Goal: Task Accomplishment & Management: Use online tool/utility

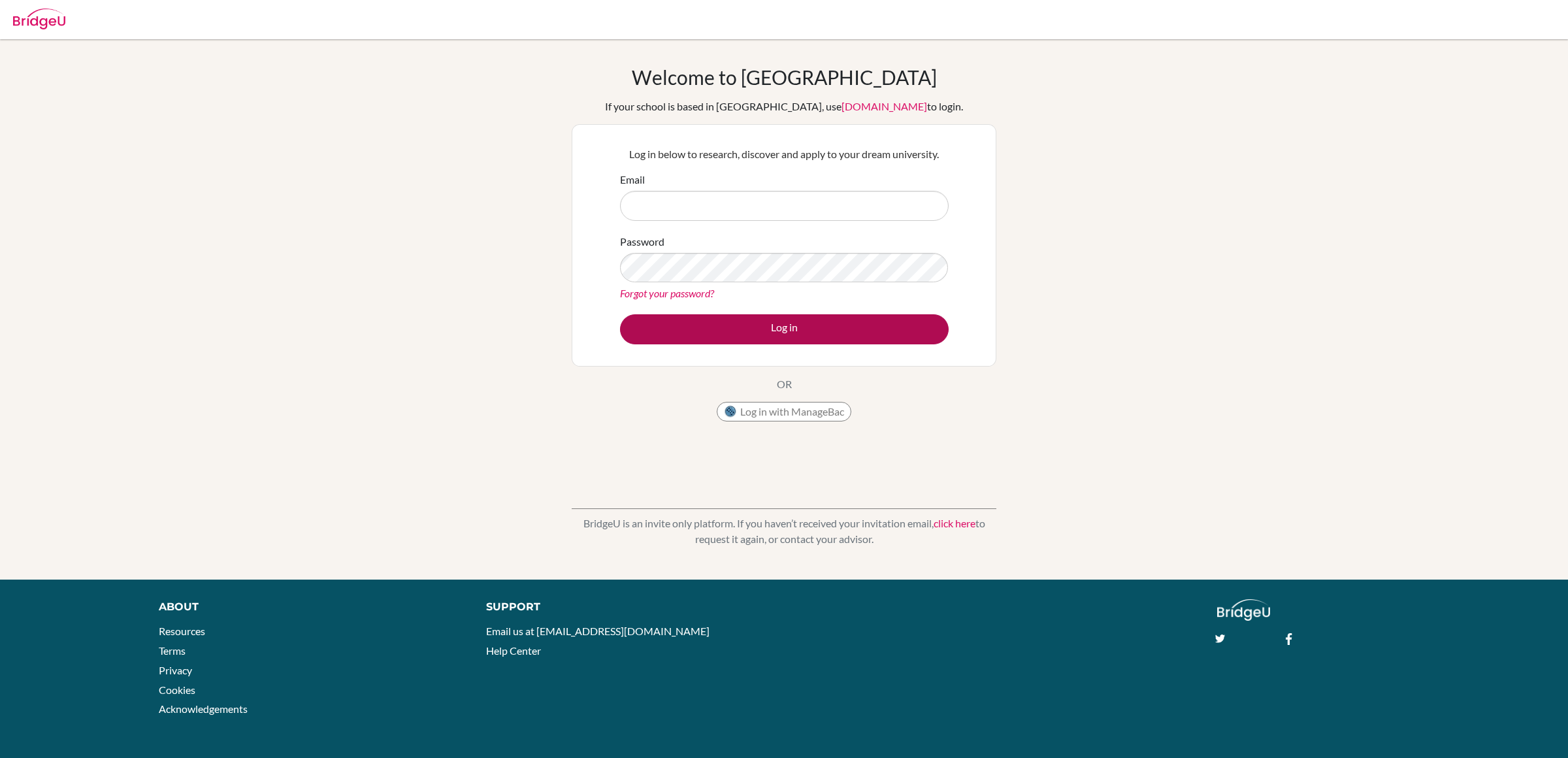
type input "[PERSON_NAME][EMAIL_ADDRESS][PERSON_NAME][DOMAIN_NAME]"
click at [792, 341] on div "Log in below to research, discover and apply to your dream university. Email [P…" at bounding box center [784, 246] width 345 height 215
click at [792, 332] on button "Log in" at bounding box center [784, 329] width 329 height 30
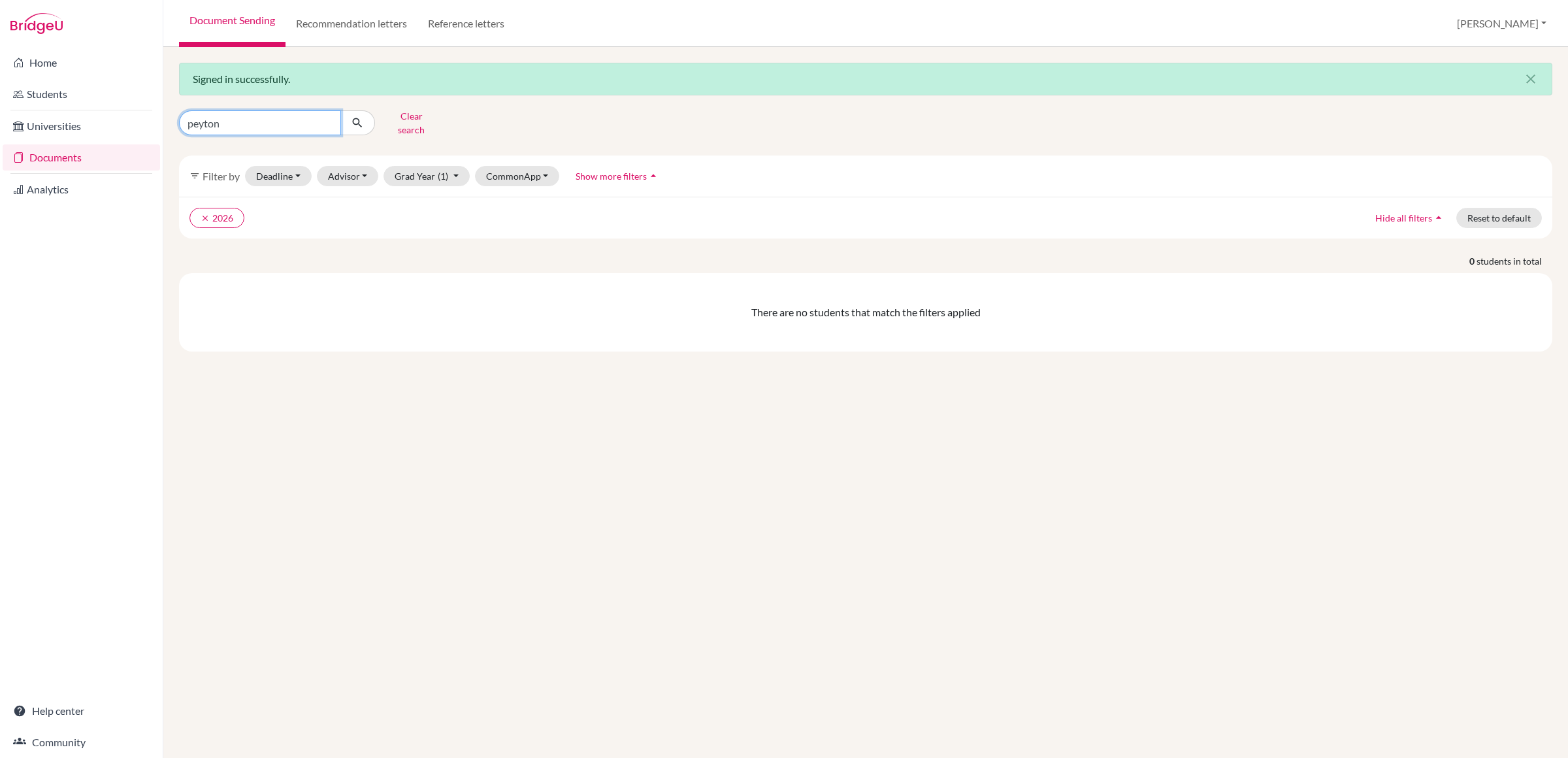
click at [326, 118] on input "peyton" at bounding box center [260, 123] width 163 height 25
click at [201, 214] on icon "clear" at bounding box center [204, 218] width 9 height 9
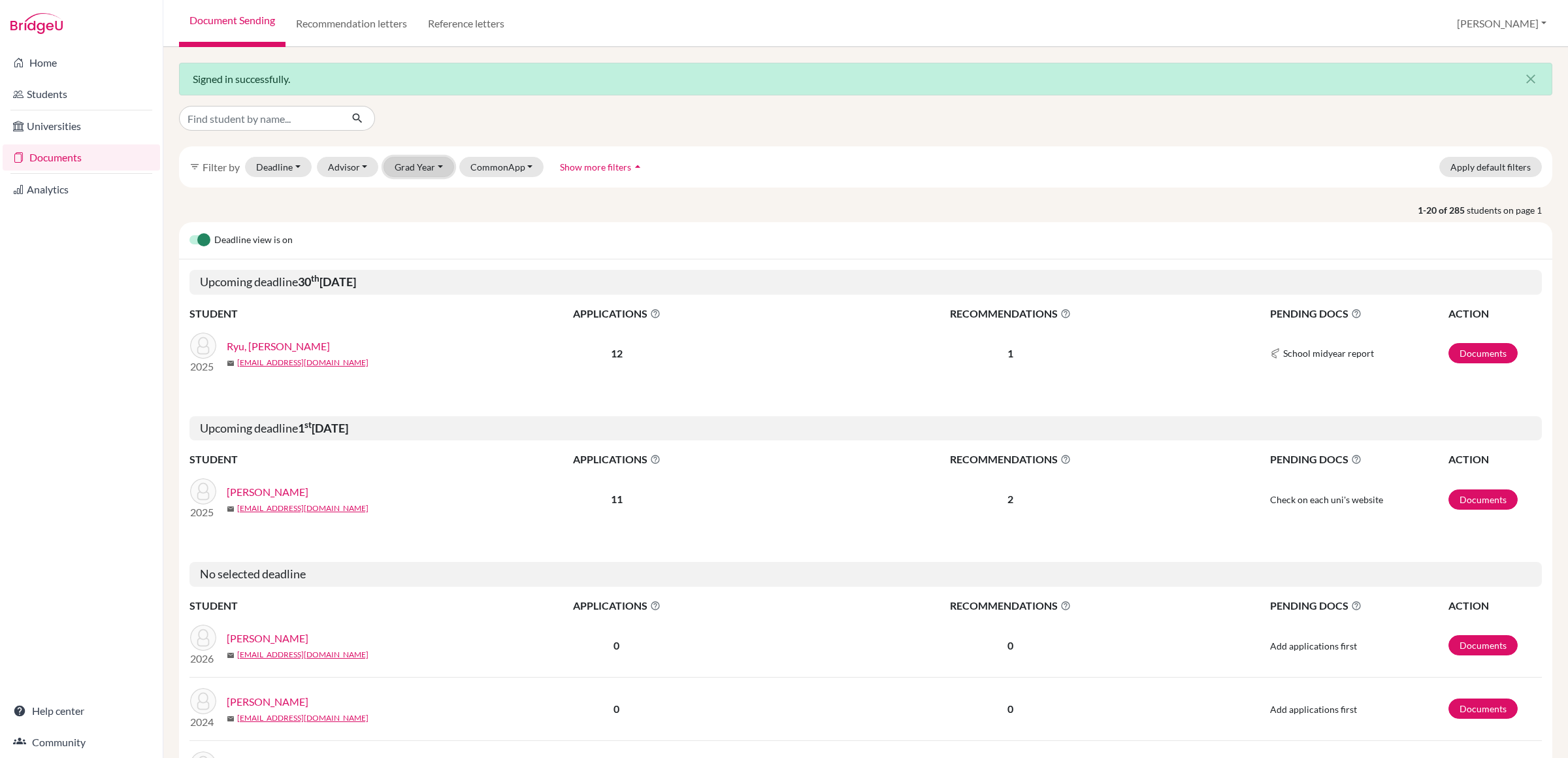
click at [436, 164] on button "Grad Year" at bounding box center [419, 166] width 71 height 20
click at [422, 193] on span "2026" at bounding box center [411, 194] width 23 height 15
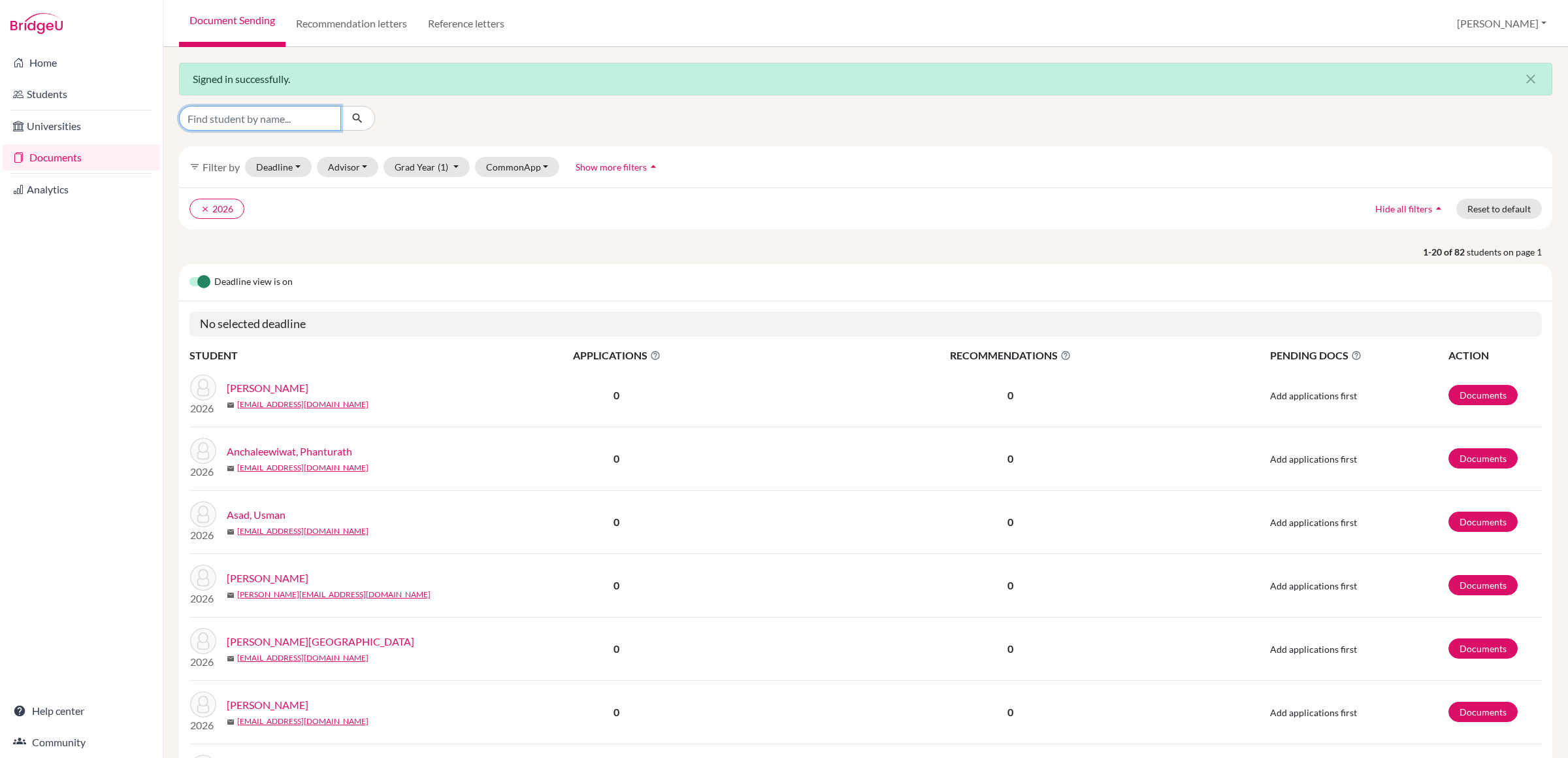
click at [284, 111] on input "Find student by name..." at bounding box center [260, 118] width 163 height 25
type input "Aashirya"
click button "submit" at bounding box center [358, 118] width 35 height 25
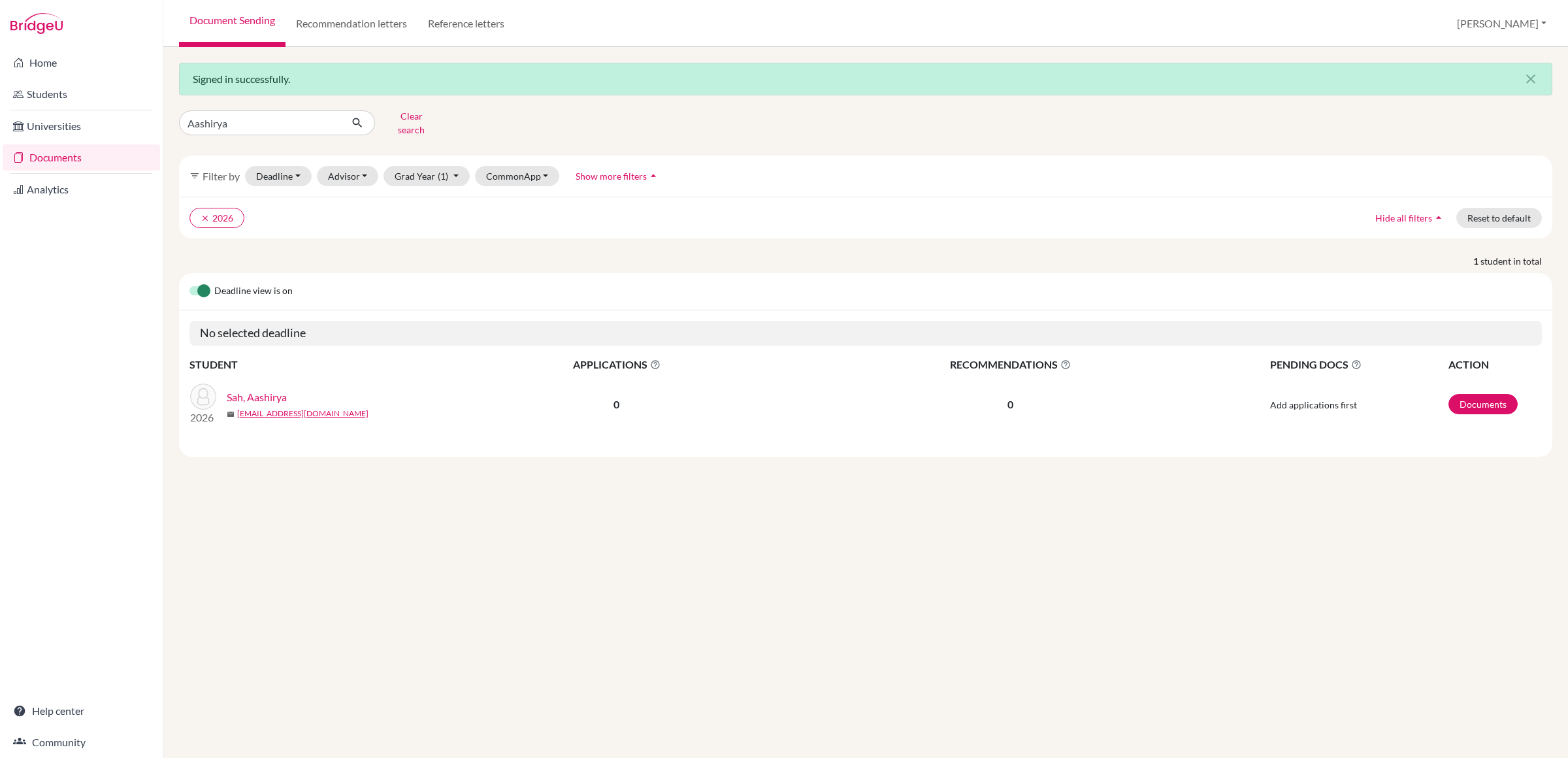
click at [247, 390] on link "Sah, Aashirya" at bounding box center [256, 397] width 60 height 15
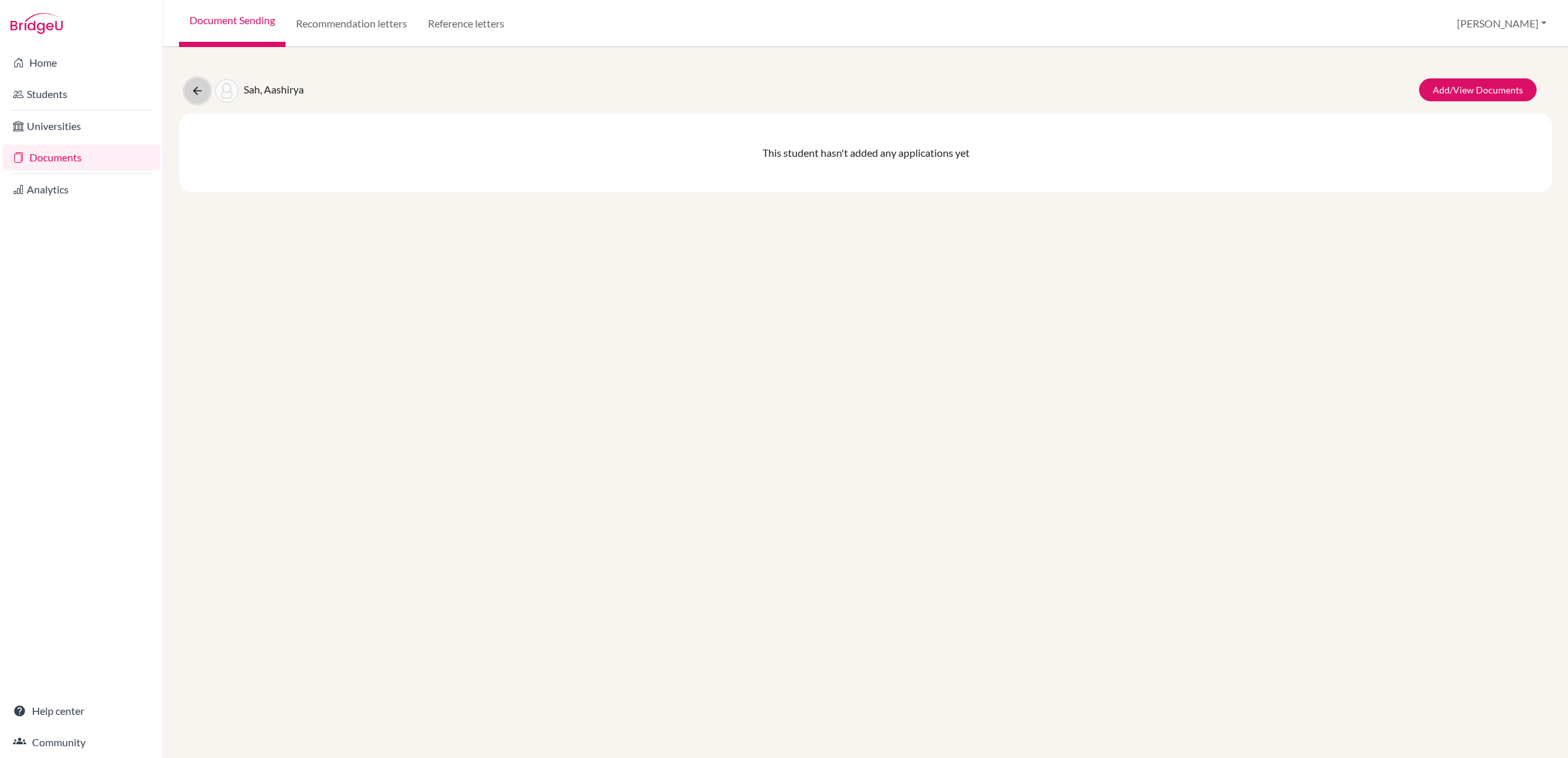
click at [195, 91] on icon at bounding box center [197, 91] width 14 height 14
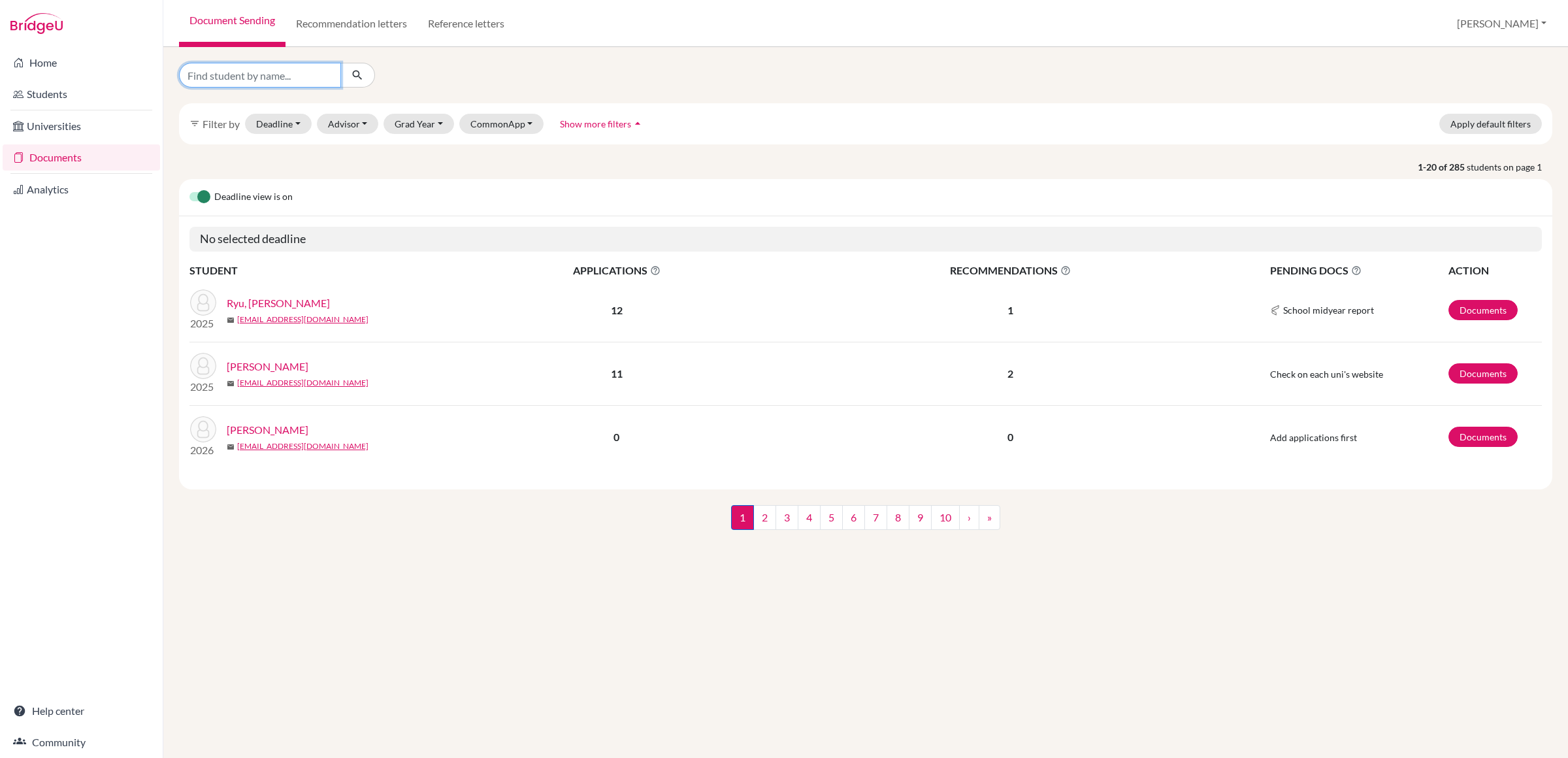
click at [279, 72] on input "Find student by name..." at bounding box center [260, 75] width 163 height 25
type input "Aashirya"
click button "submit" at bounding box center [358, 75] width 35 height 25
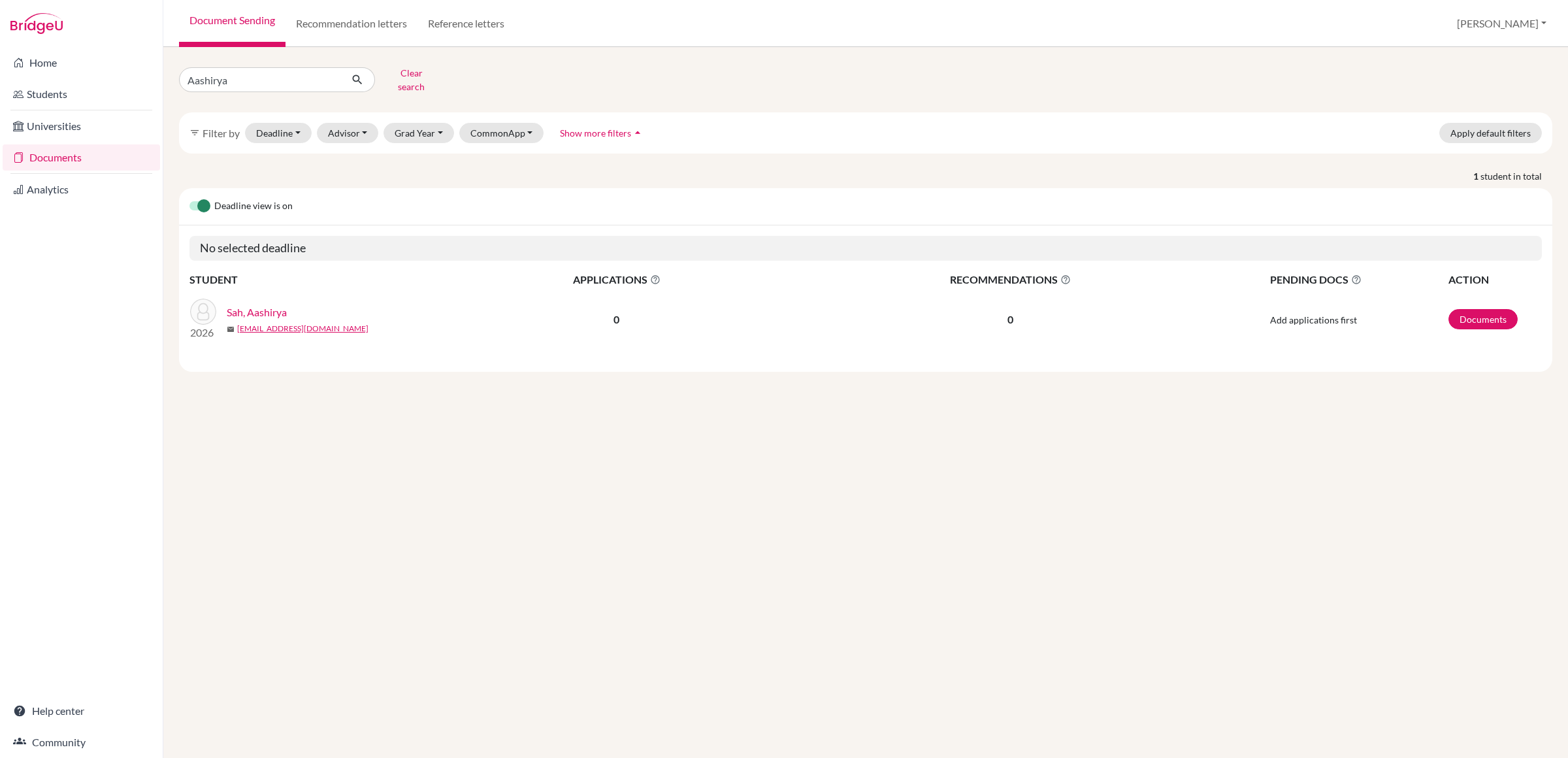
click at [256, 306] on link "Sah, Aashirya" at bounding box center [256, 312] width 60 height 15
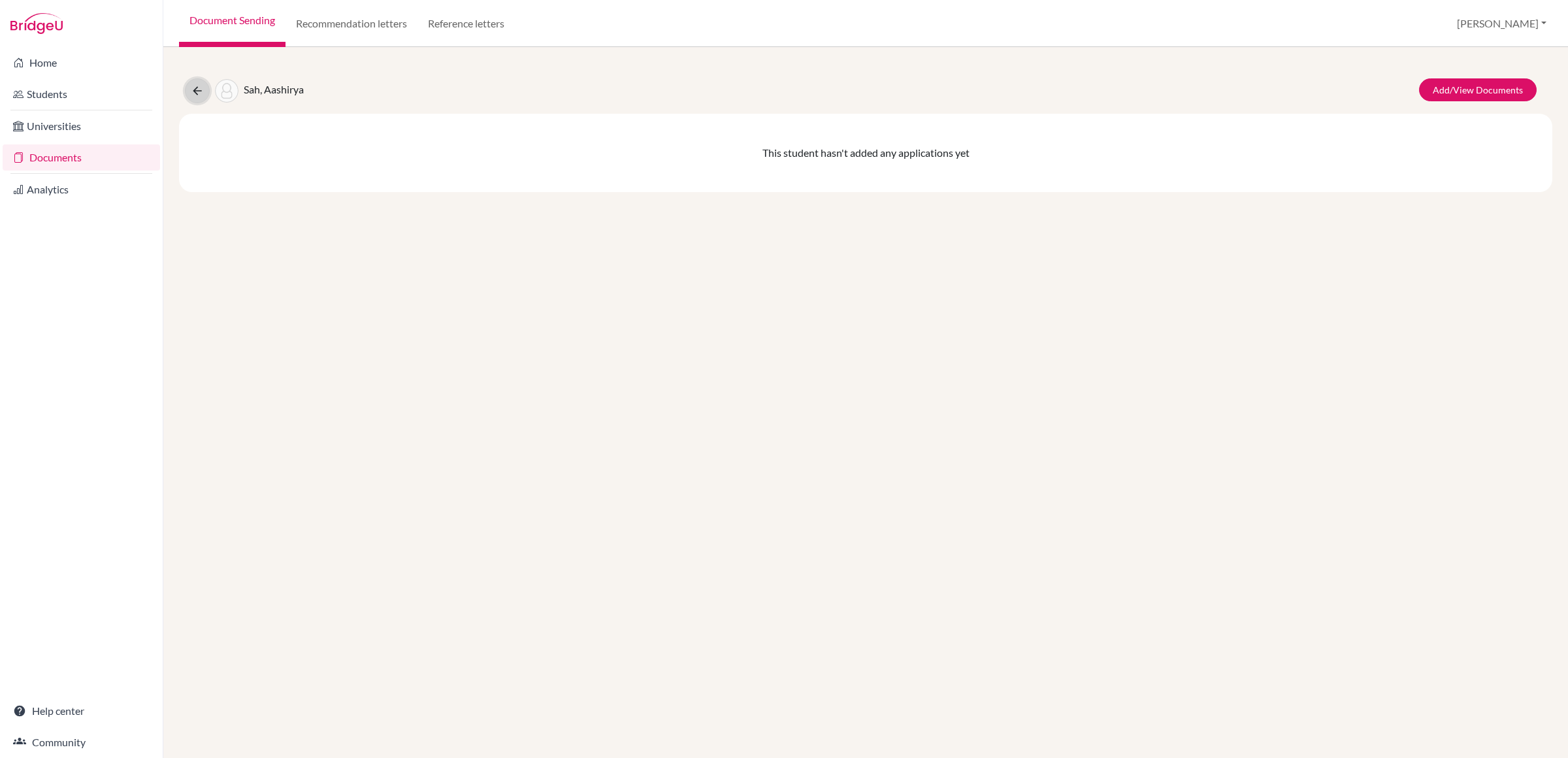
click at [194, 94] on icon at bounding box center [197, 91] width 14 height 14
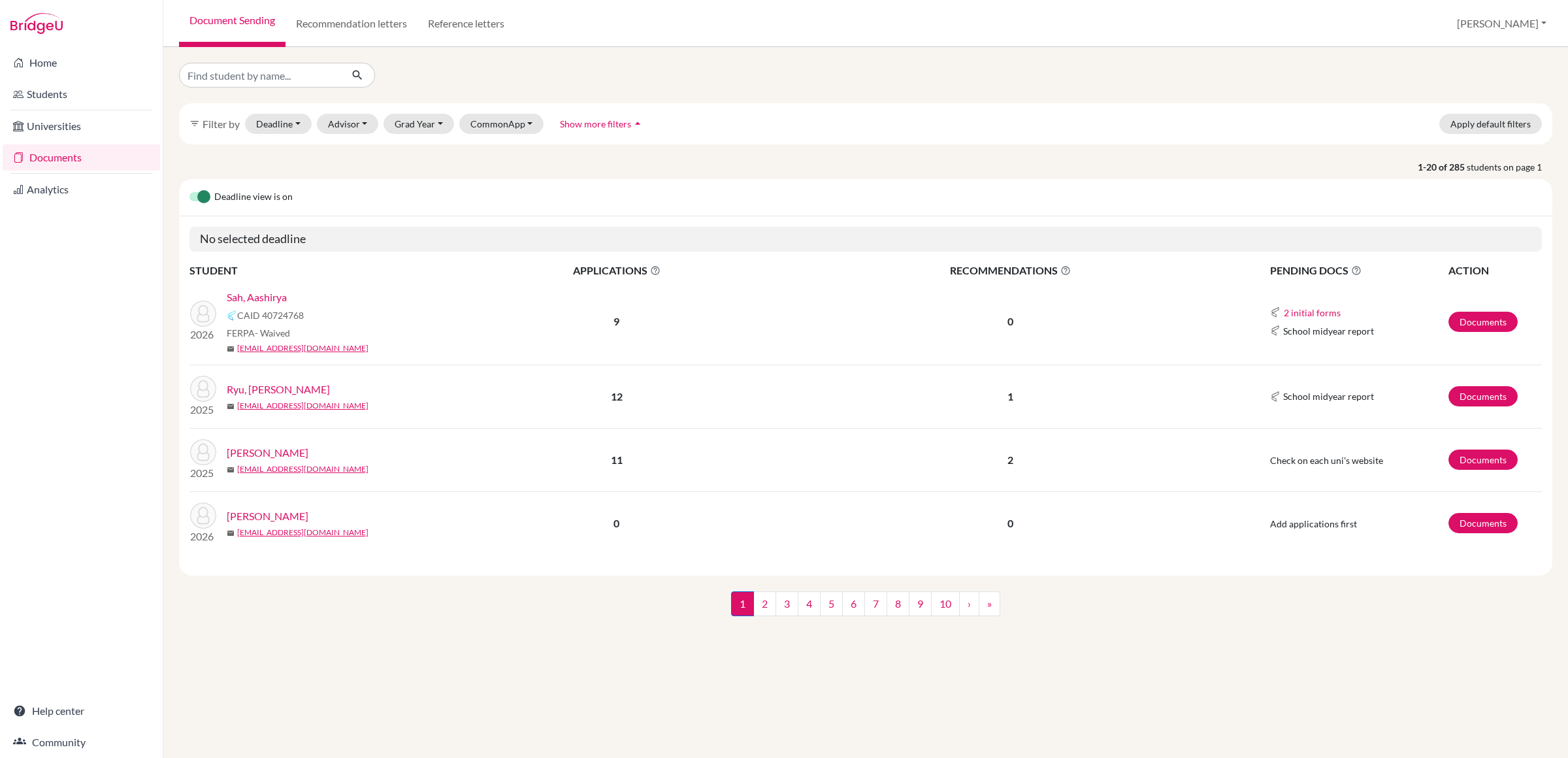
click at [267, 298] on link "Sah, Aashirya" at bounding box center [256, 297] width 60 height 15
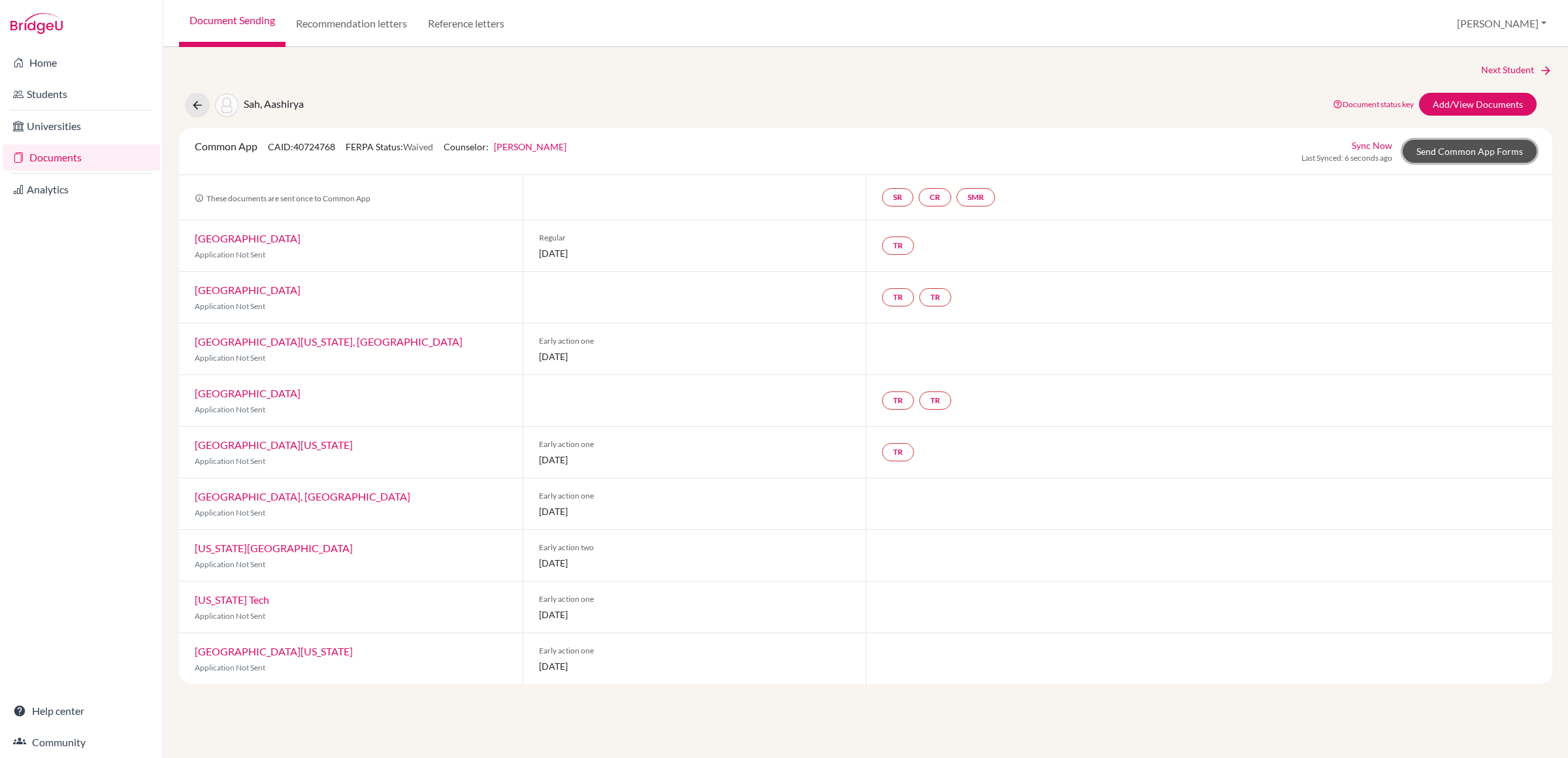
click at [1483, 150] on link "Send Common App Forms" at bounding box center [1470, 152] width 133 height 23
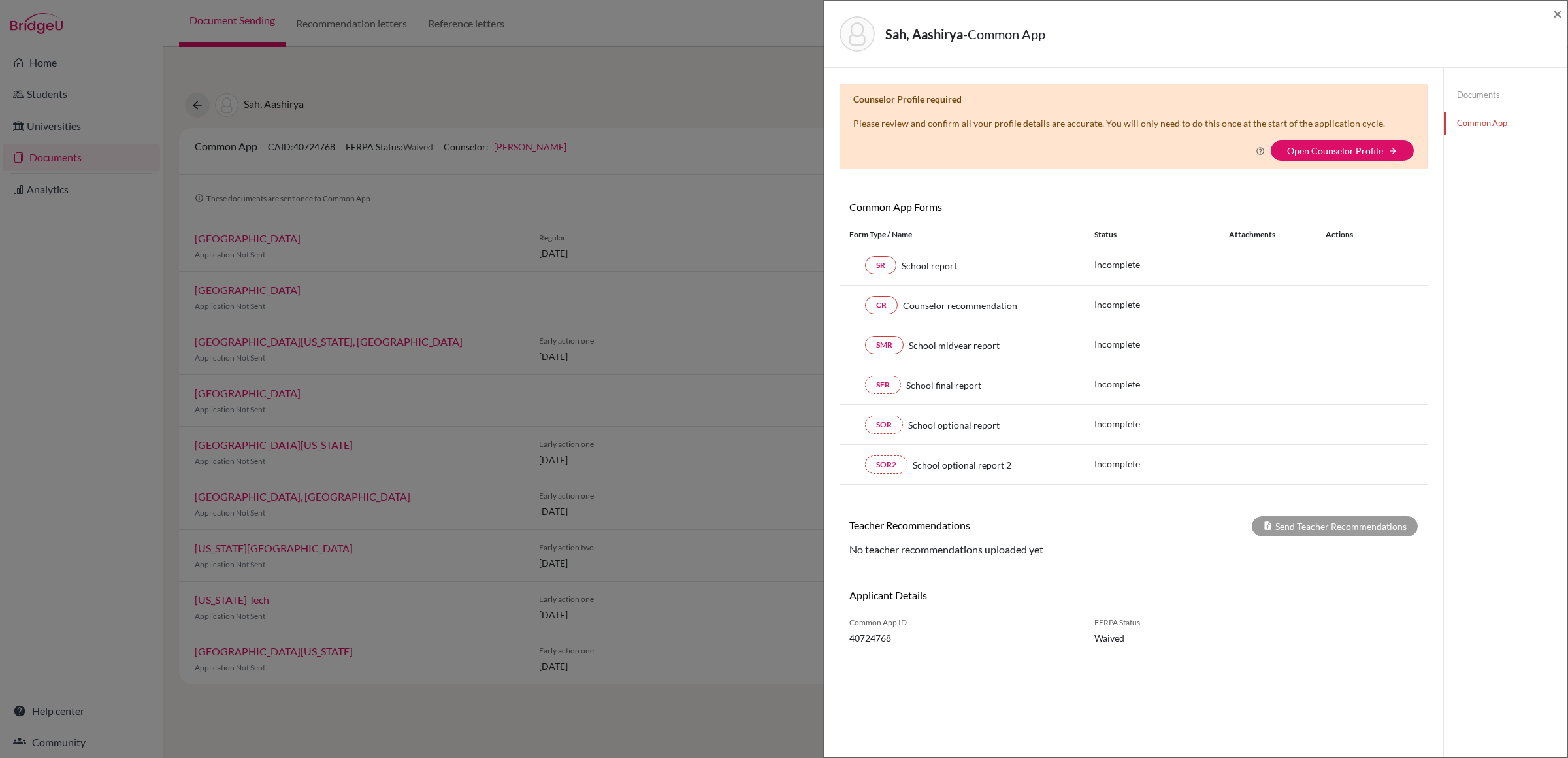
click at [1482, 90] on link "Documents" at bounding box center [1506, 95] width 124 height 23
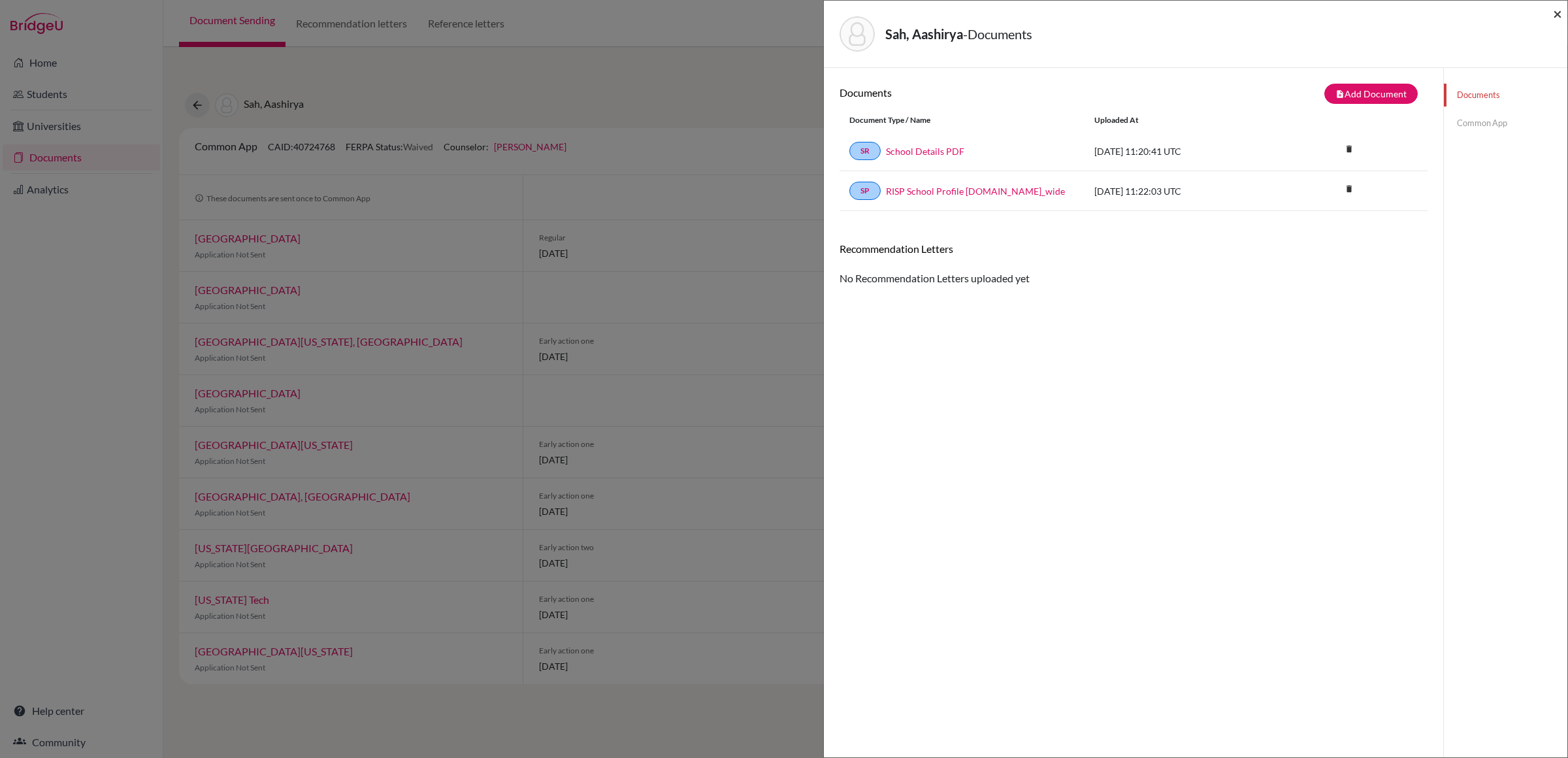
click at [1558, 15] on span "×" at bounding box center [1557, 14] width 9 height 19
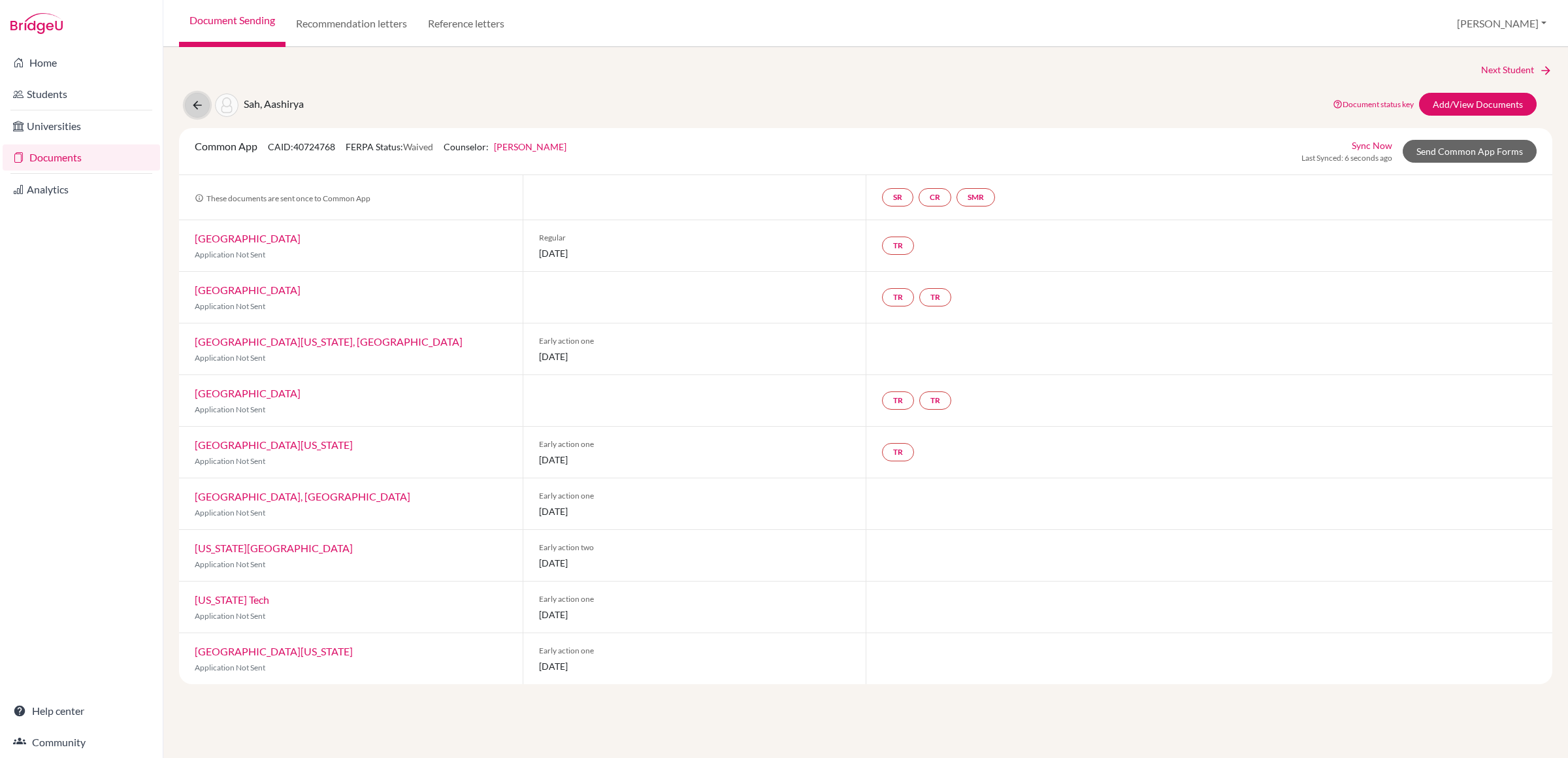
click at [198, 112] on button at bounding box center [197, 105] width 25 height 25
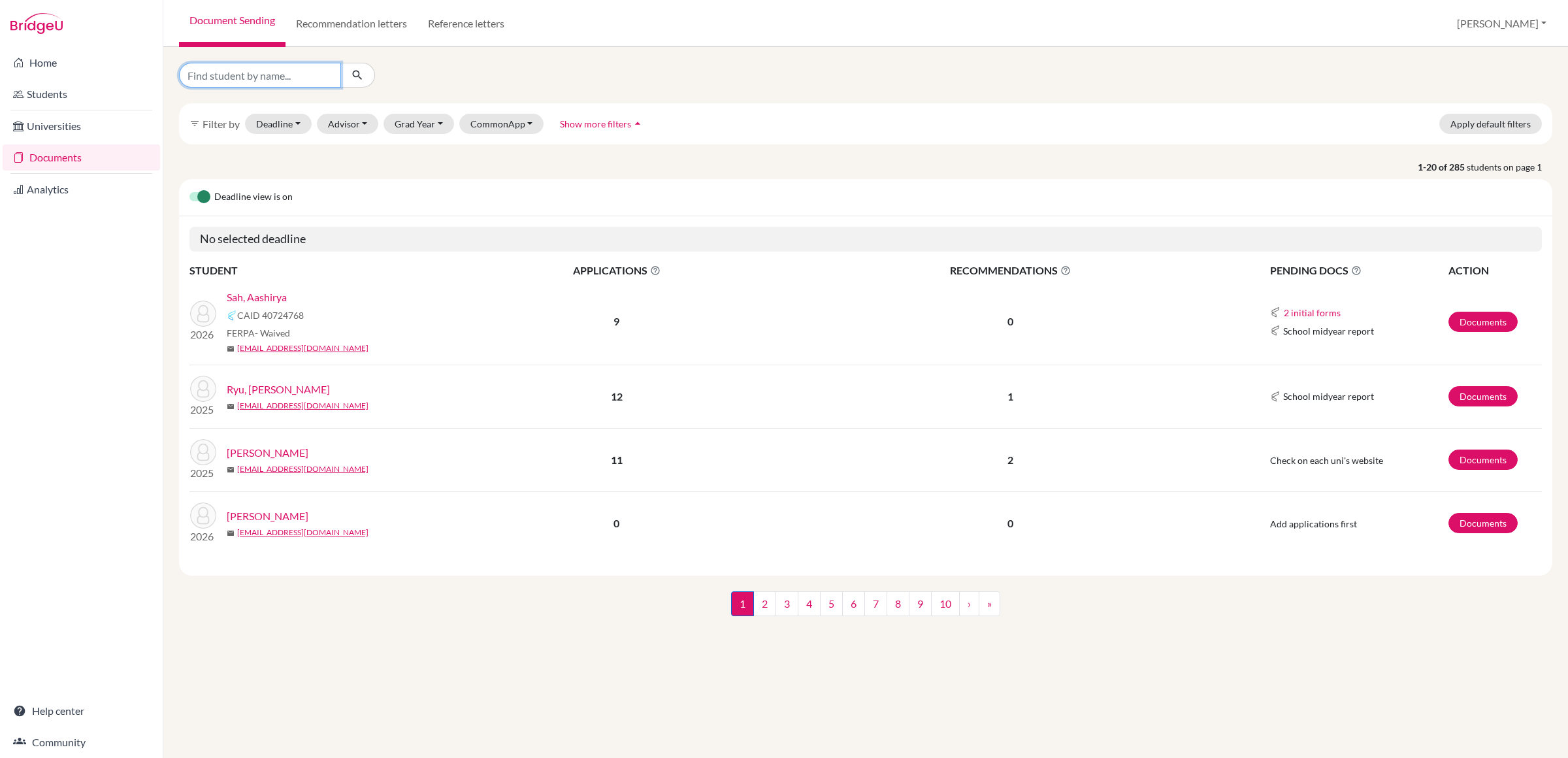
drag, startPoint x: 273, startPoint y: 66, endPoint x: 274, endPoint y: 73, distance: 7.1
click at [273, 66] on input "Find student by name..." at bounding box center [260, 75] width 163 height 25
type input "anjali"
click at [364, 74] on button "submit" at bounding box center [358, 75] width 35 height 25
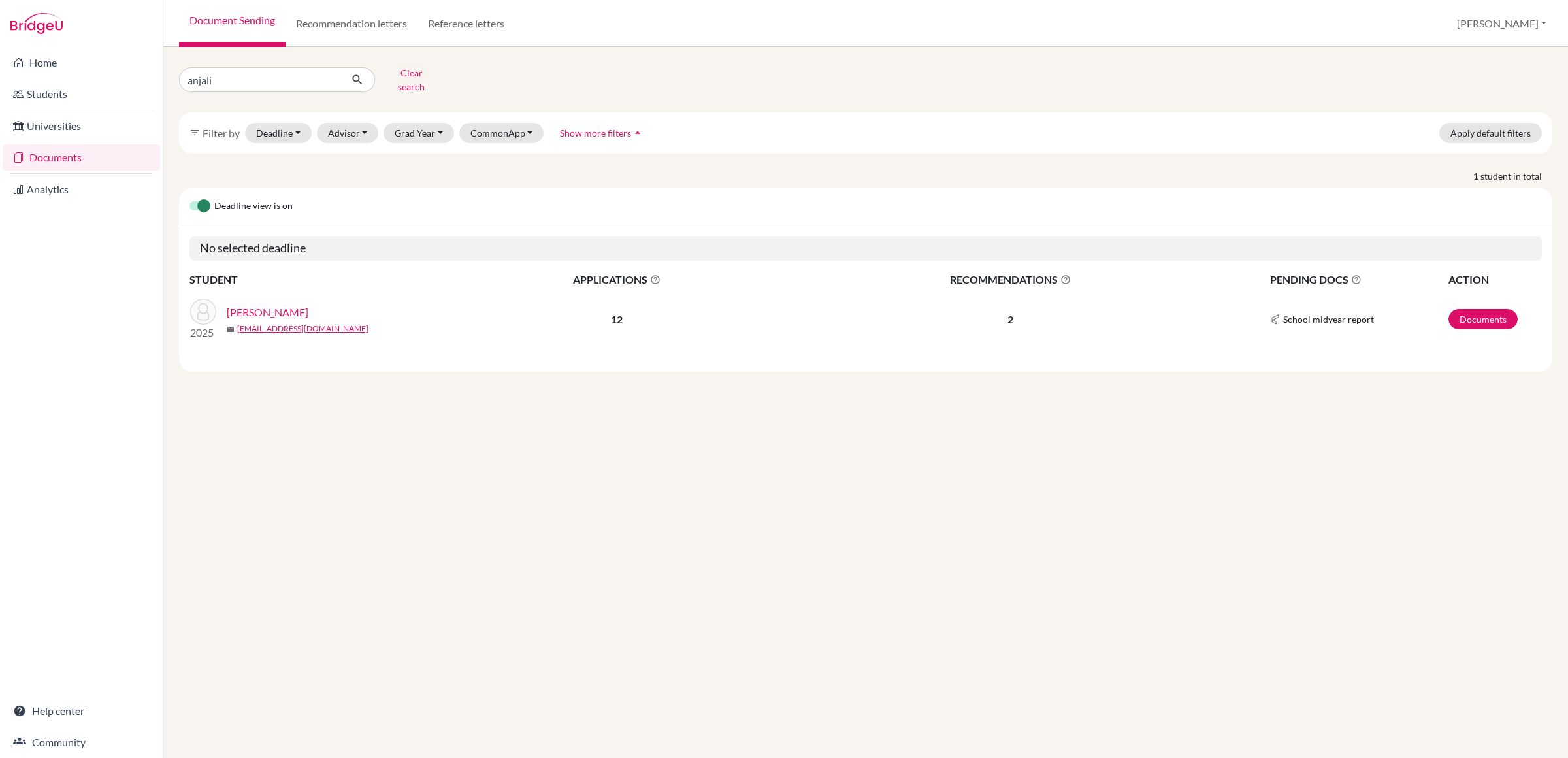
drag, startPoint x: 275, startPoint y: 302, endPoint x: 287, endPoint y: 301, distance: 12.0
click at [275, 305] on link "Sharma, Anjali" at bounding box center [267, 312] width 81 height 15
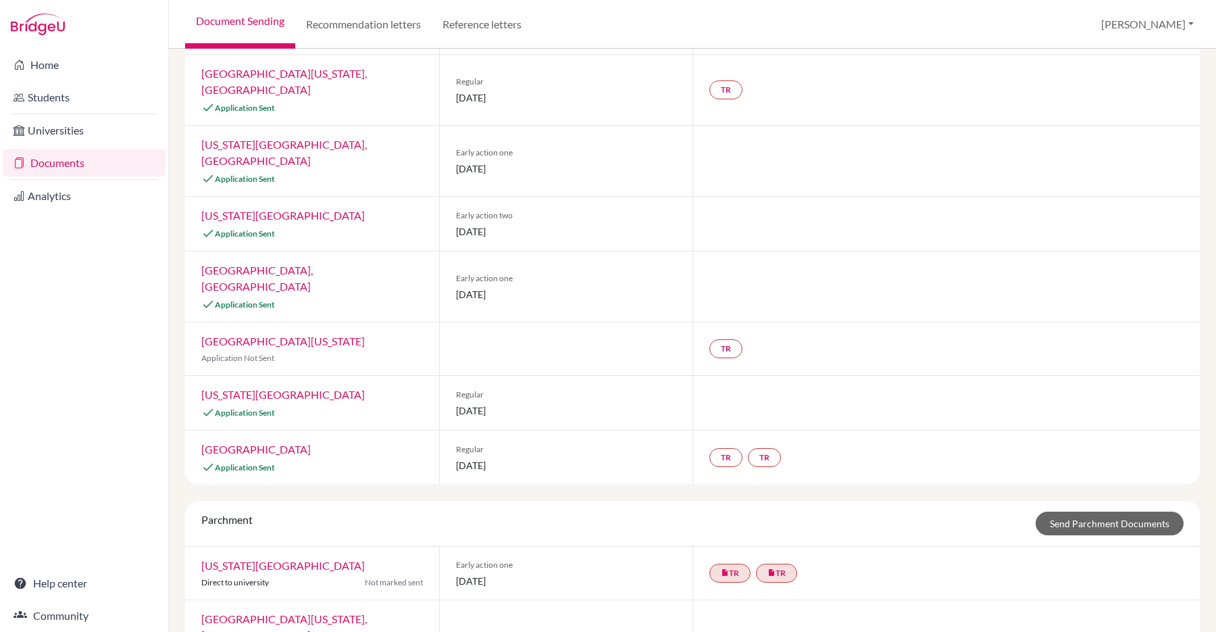
scroll to position [155, 0]
